Goal: Information Seeking & Learning: Learn about a topic

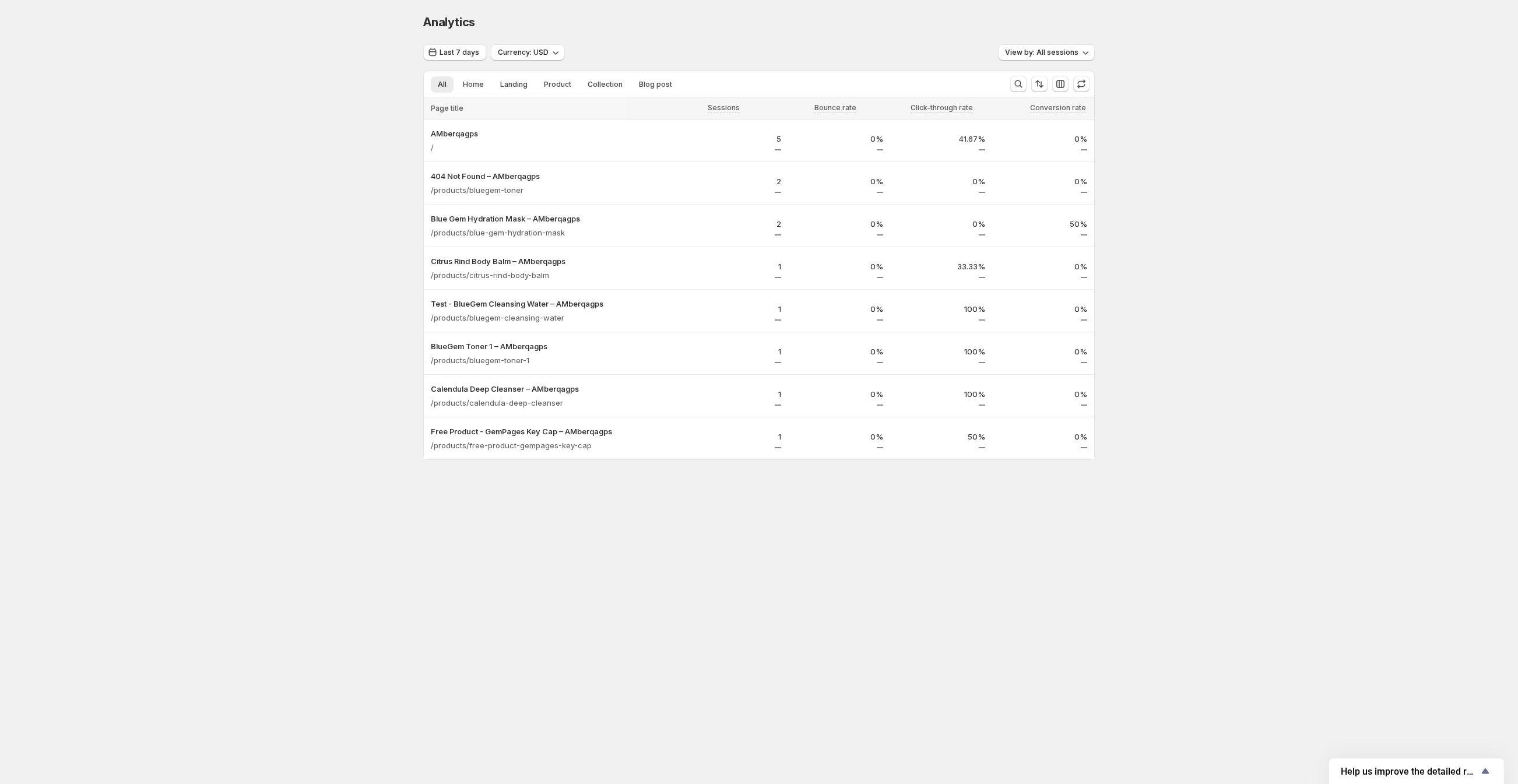
click at [470, 93] on div "All Home Landing Product Collection Blog post More views All Home Landing Produ…" at bounding box center [713, 83] width 577 height 25
click at [473, 91] on button "Home" at bounding box center [473, 84] width 35 height 16
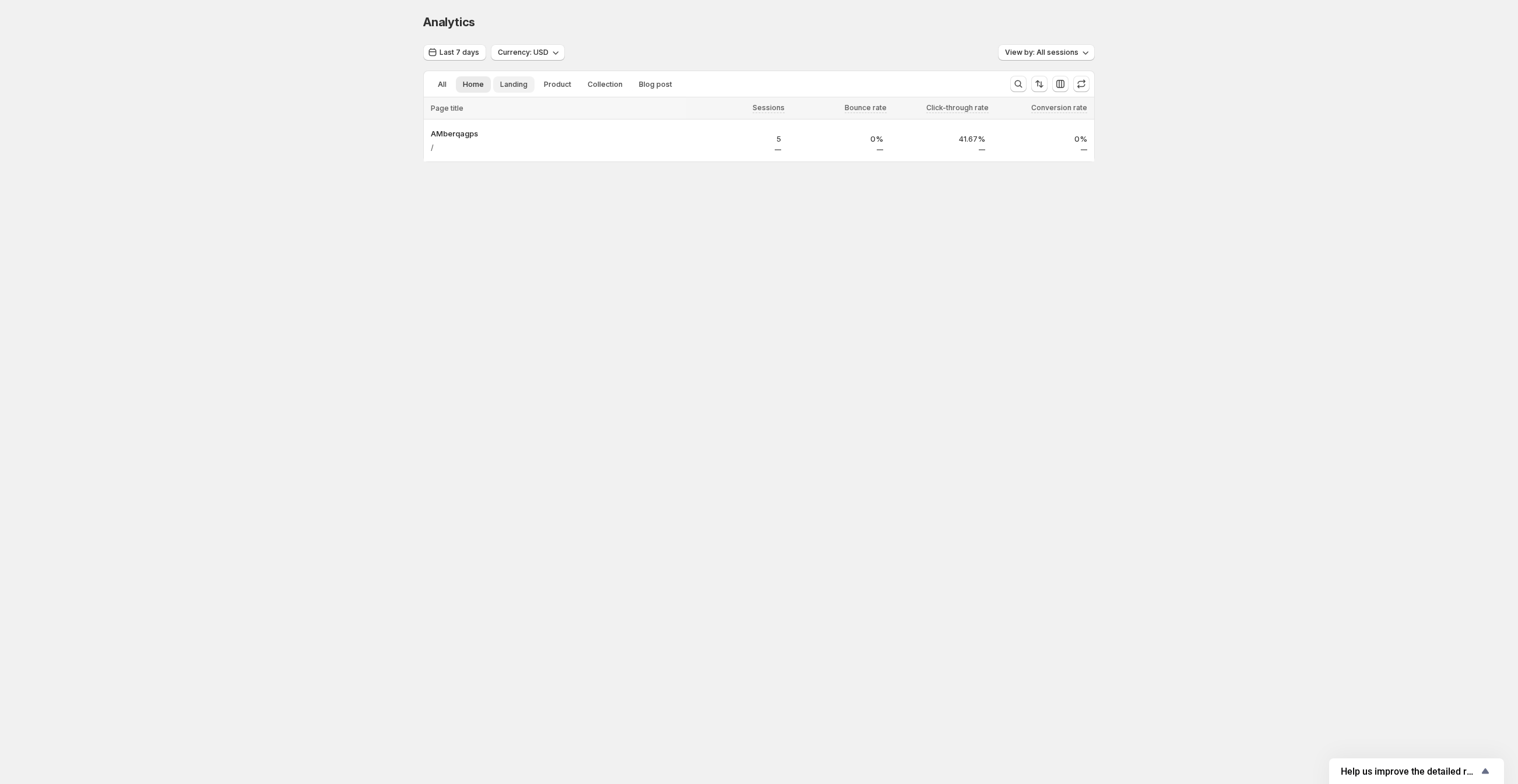
click at [503, 89] on span "Landing" at bounding box center [514, 85] width 27 height 9
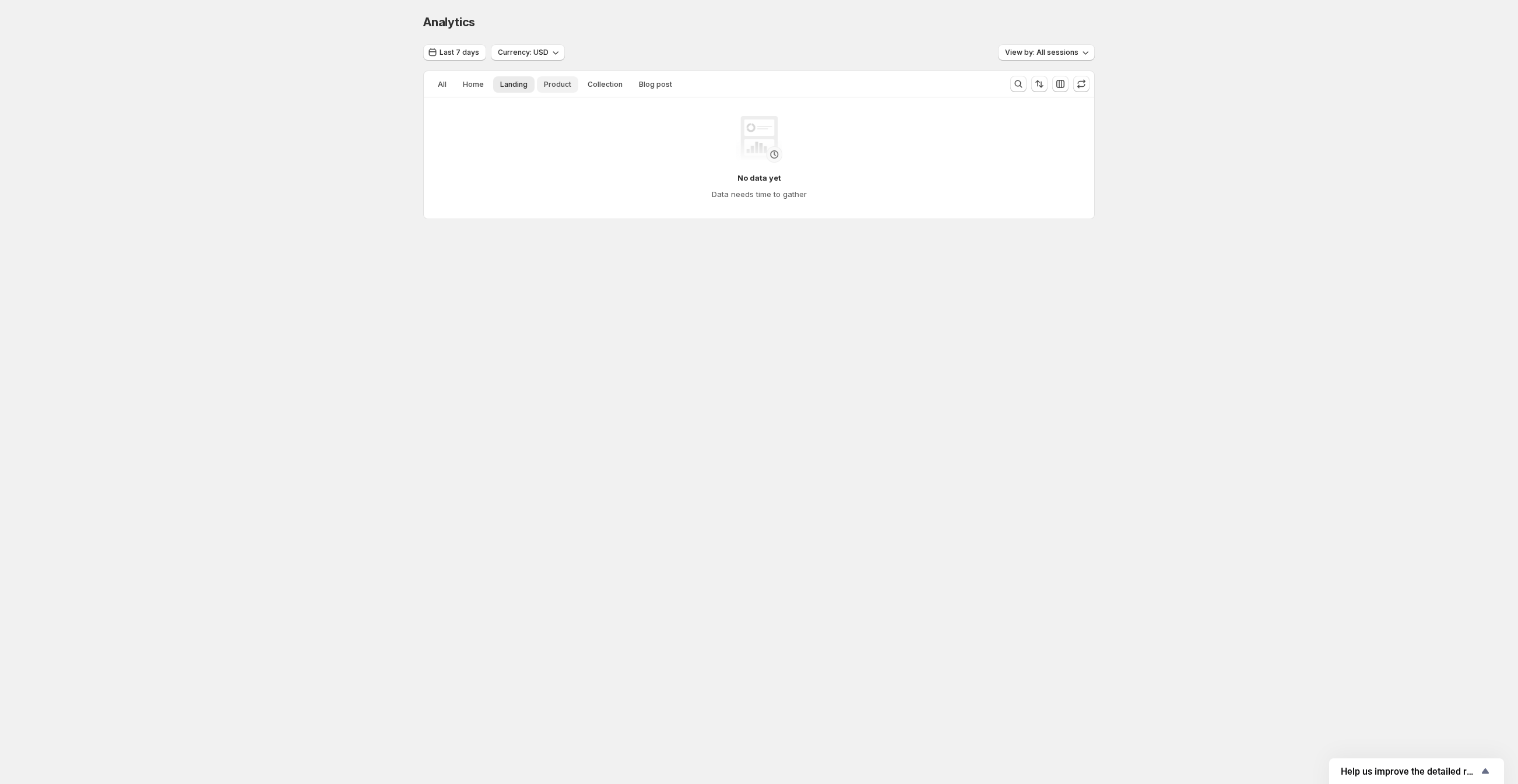
click at [552, 84] on span "Product" at bounding box center [557, 85] width 27 height 9
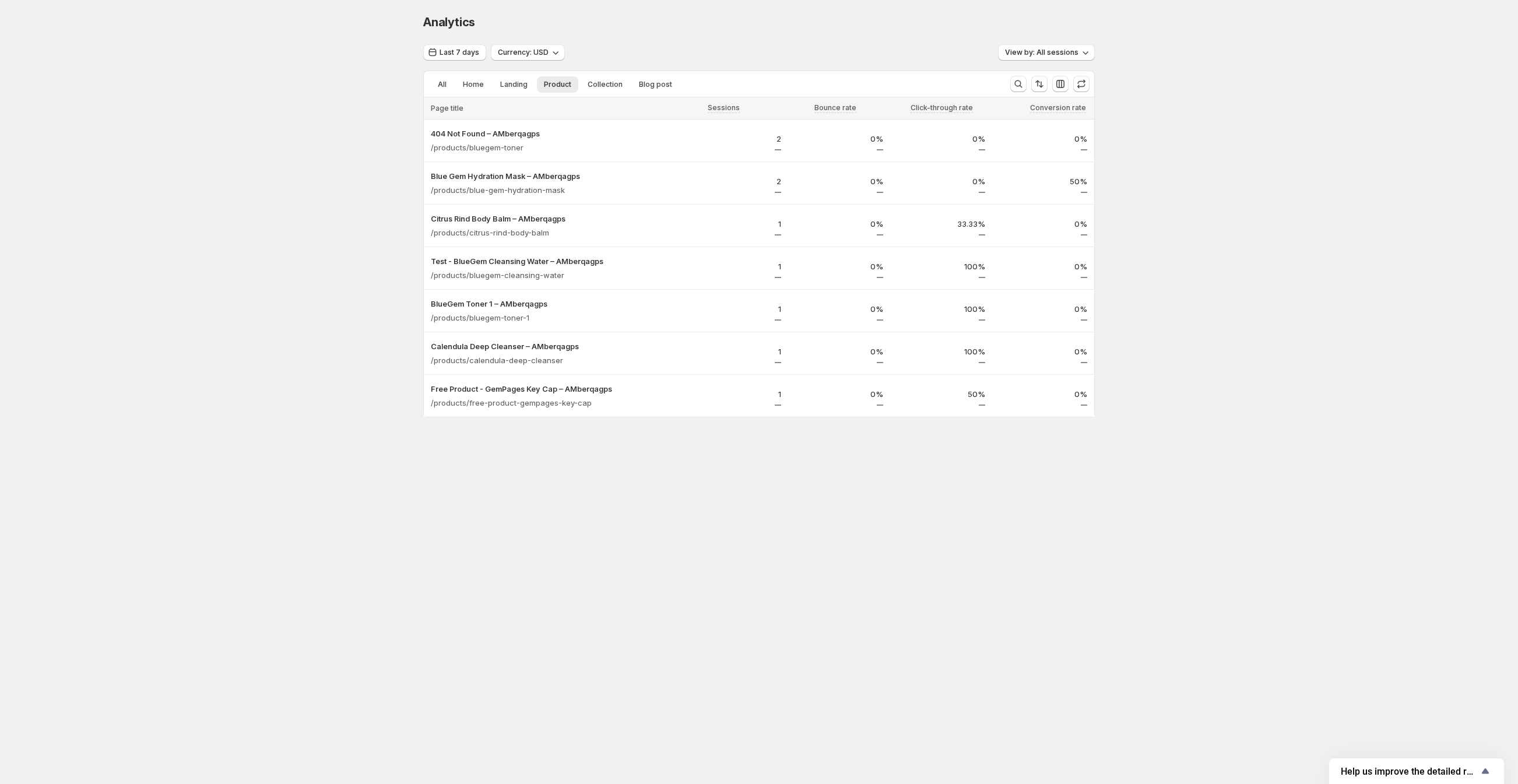
click at [446, 94] on div "All Home Landing Product Collection Blog post More views All Home Landing Produ…" at bounding box center [713, 83] width 577 height 25
click at [445, 89] on button "All" at bounding box center [442, 84] width 23 height 16
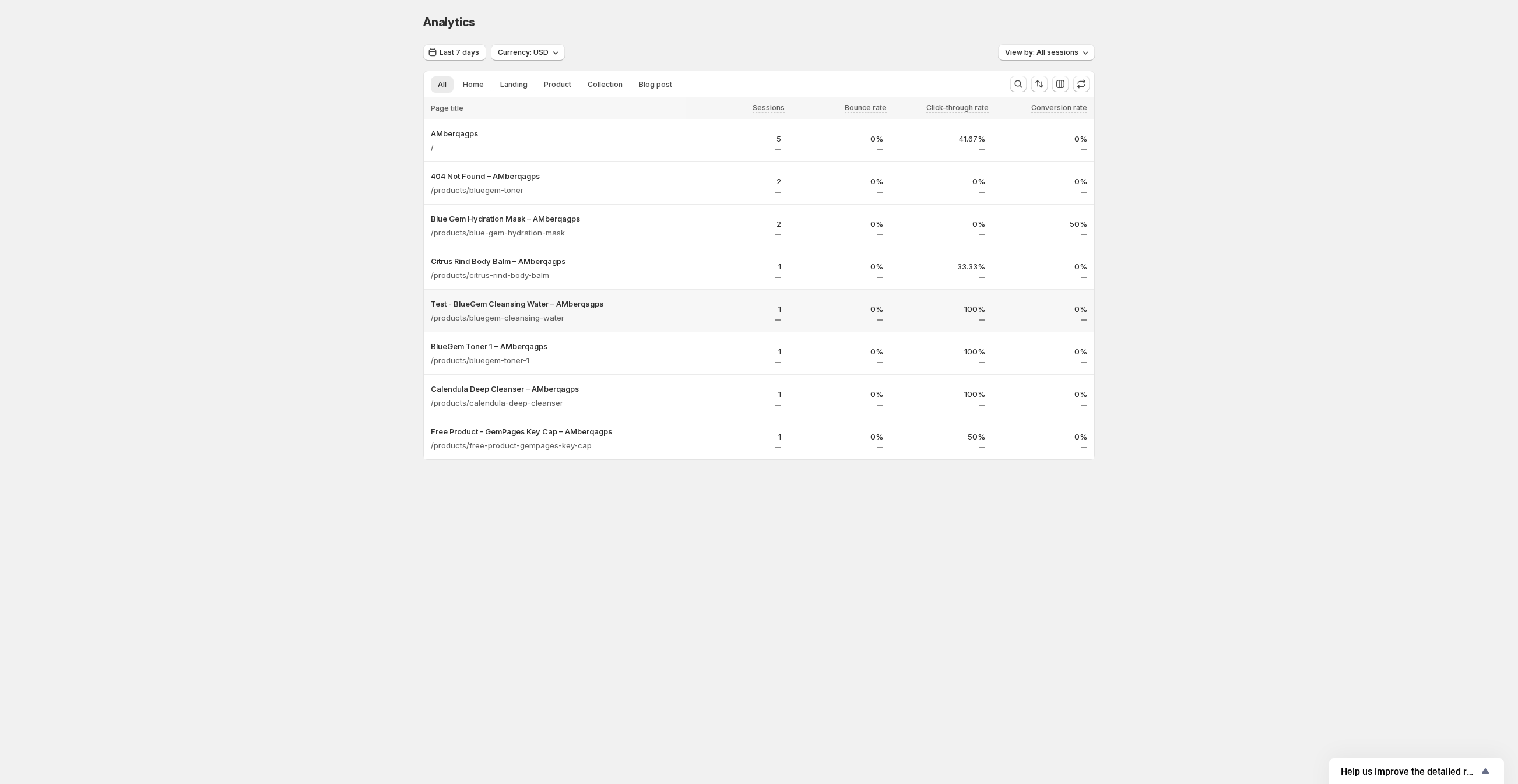
click at [778, 313] on p "1" at bounding box center [737, 309] width 88 height 11
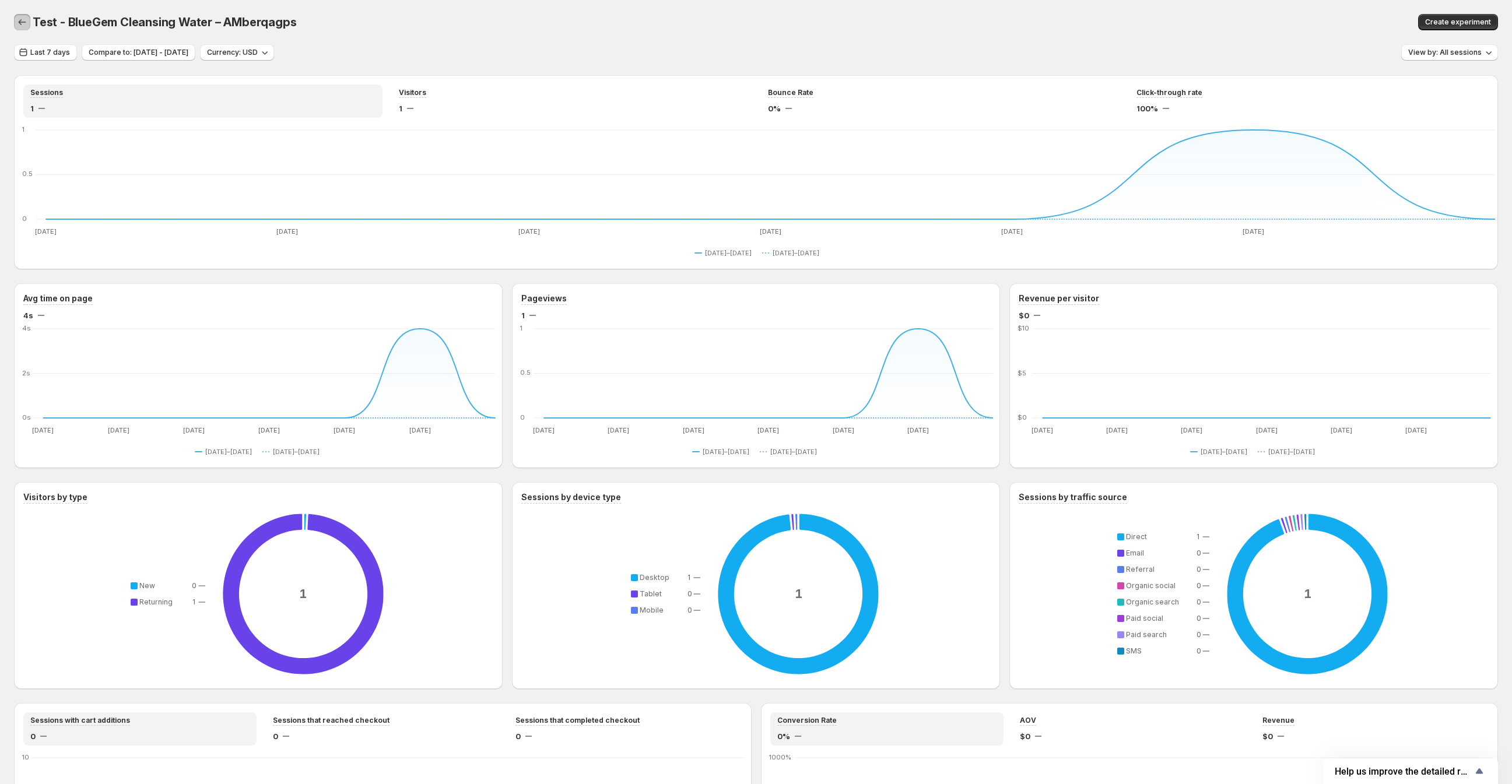
click at [24, 23] on icon "button" at bounding box center [21, 21] width 11 height 11
